Goal: Transaction & Acquisition: Purchase product/service

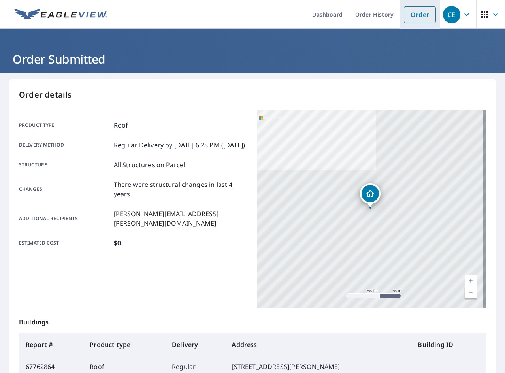
click at [420, 17] on link "Order" at bounding box center [420, 14] width 32 height 17
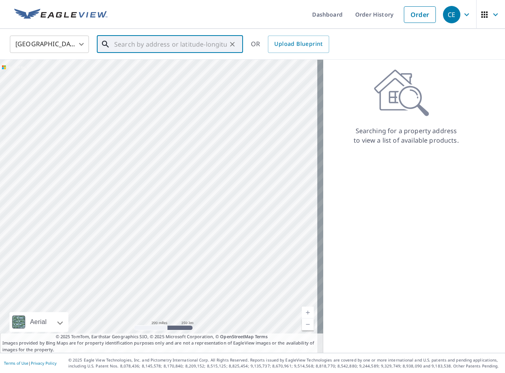
click at [192, 46] on input "text" at bounding box center [170, 44] width 113 height 22
paste input "[STREET_ADDRESS]"
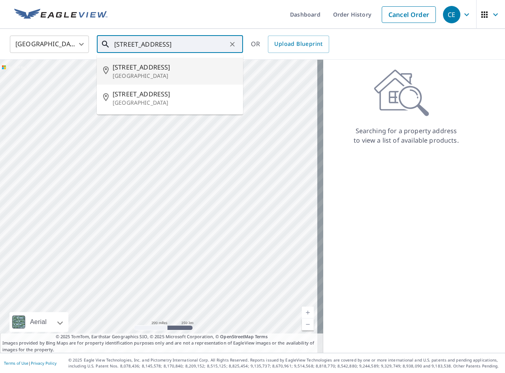
click at [171, 75] on p "[GEOGRAPHIC_DATA]" at bounding box center [175, 76] width 124 height 8
type input "[STREET_ADDRESS]"
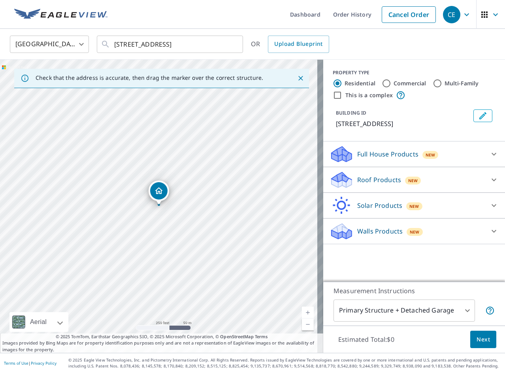
click at [358, 183] on p "Roof Products" at bounding box center [379, 179] width 44 height 9
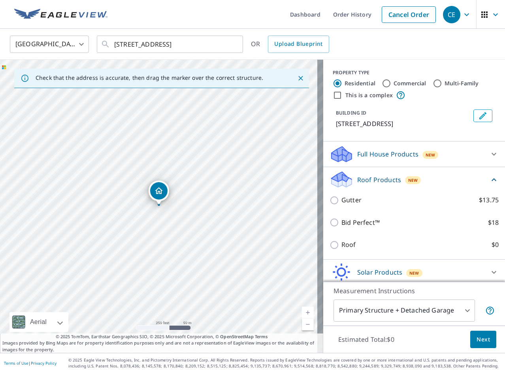
click at [341, 243] on p "Roof" at bounding box center [348, 245] width 15 height 10
click at [339, 243] on input "Roof $0" at bounding box center [335, 244] width 12 height 9
checkbox input "true"
type input "3"
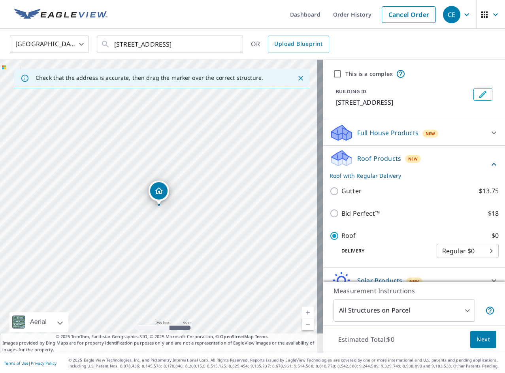
click at [474, 347] on button "Next" at bounding box center [483, 340] width 26 height 18
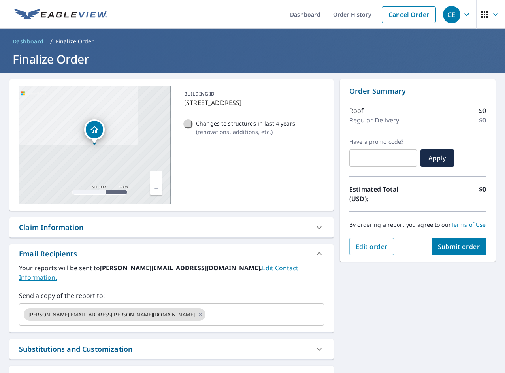
click at [185, 126] on input "Changes to structures in last 4 years ( renovations, additions, etc. )" at bounding box center [187, 123] width 9 height 9
checkbox input "true"
click at [440, 255] on button "Submit order" at bounding box center [458, 246] width 55 height 17
